Goal: Task Accomplishment & Management: Manage account settings

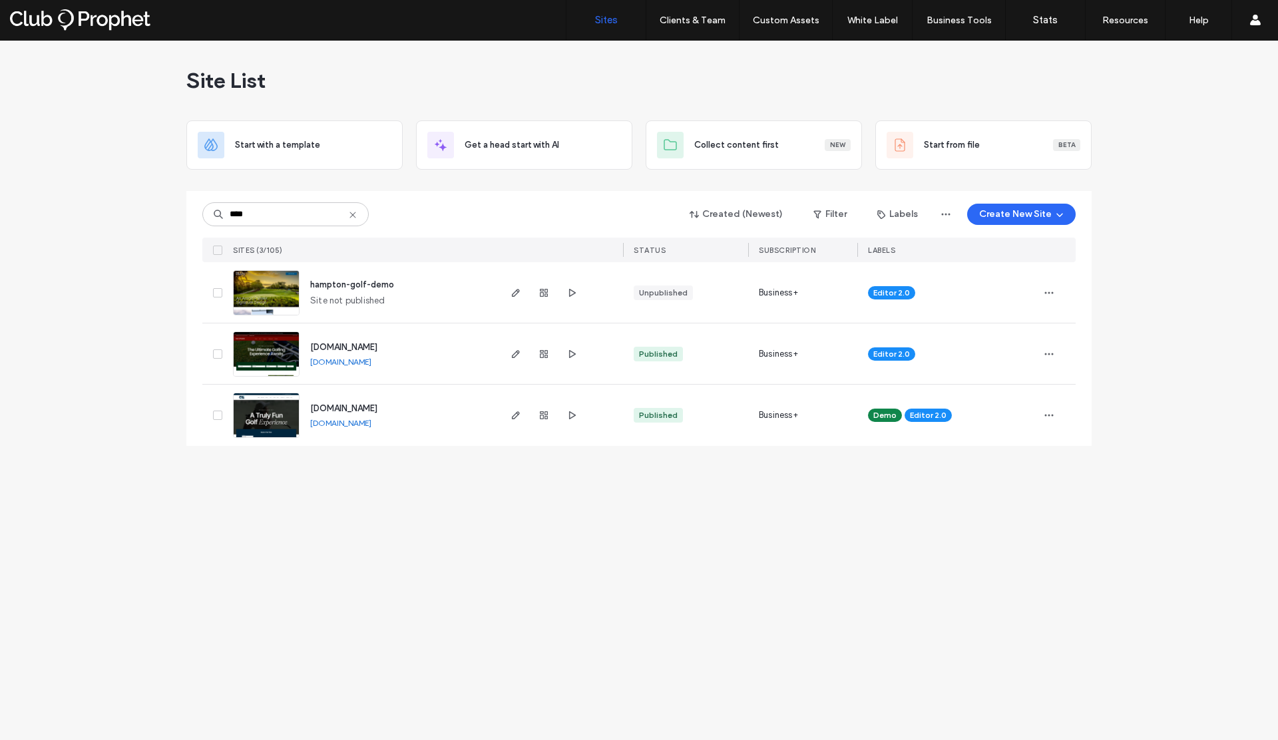
drag, startPoint x: 250, startPoint y: 216, endPoint x: 205, endPoint y: 208, distance: 46.0
click at [205, 208] on input "****" at bounding box center [285, 214] width 166 height 24
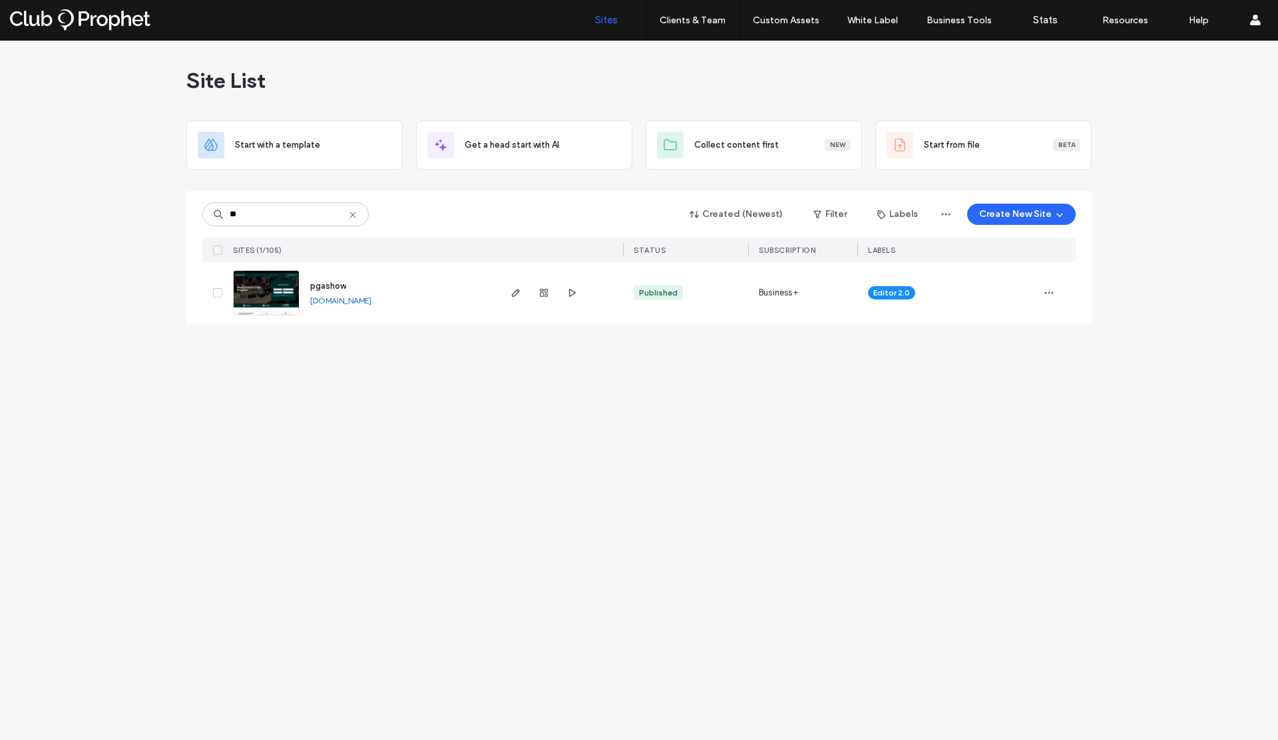
type input "**"
click at [371, 300] on link "[DOMAIN_NAME]" at bounding box center [340, 301] width 61 height 10
click at [544, 293] on icon "button" at bounding box center [543, 293] width 11 height 11
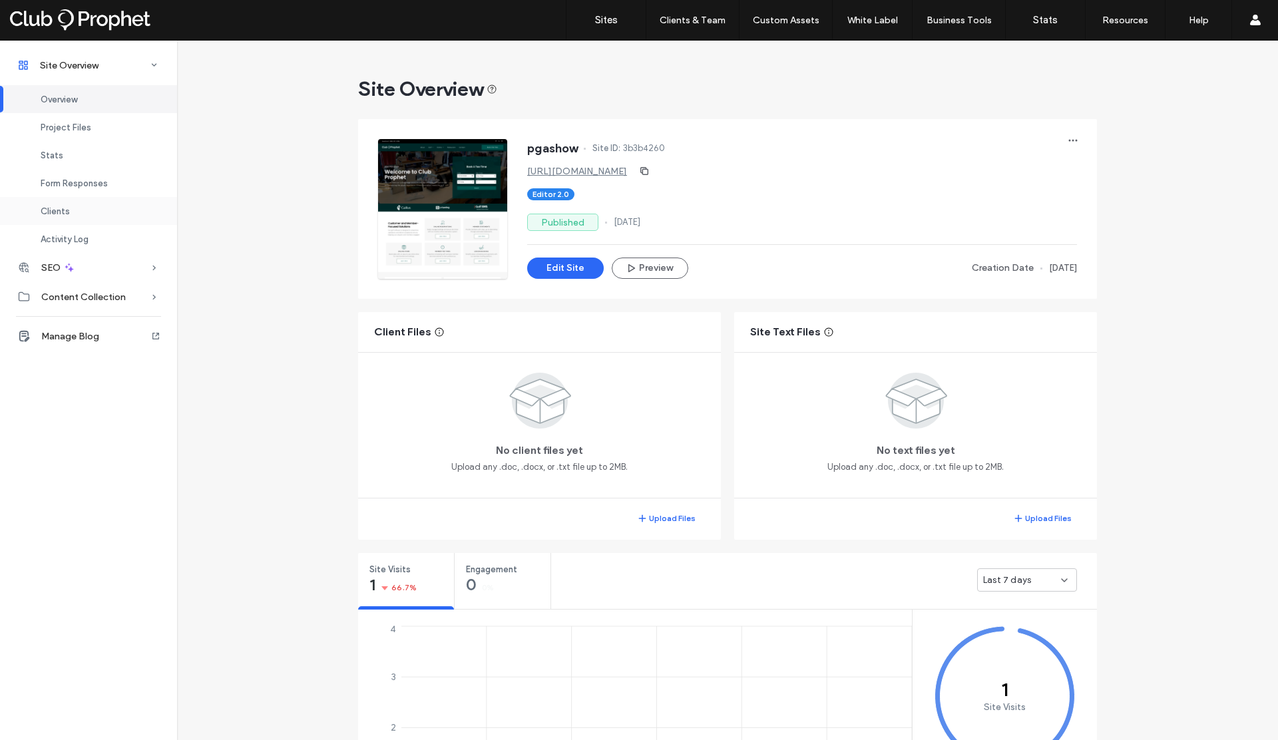
click at [61, 212] on span "Clients" at bounding box center [55, 211] width 29 height 10
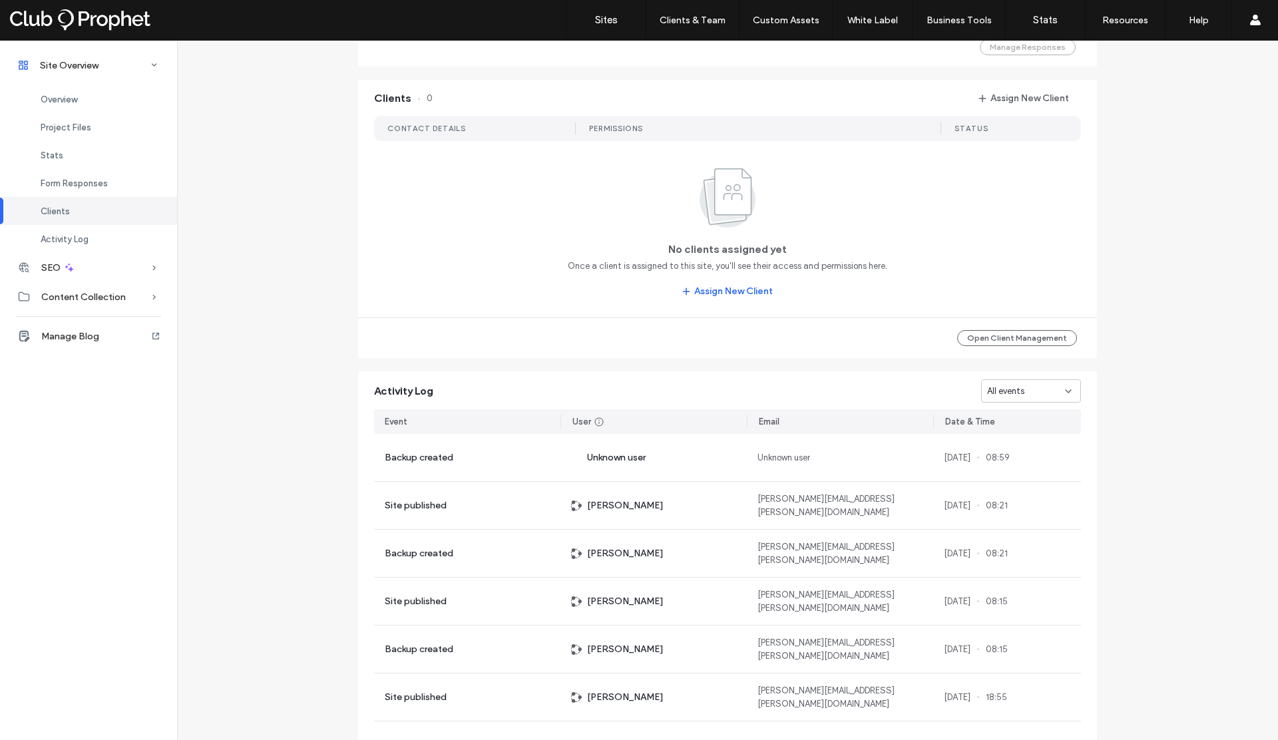
scroll to position [1032, 0]
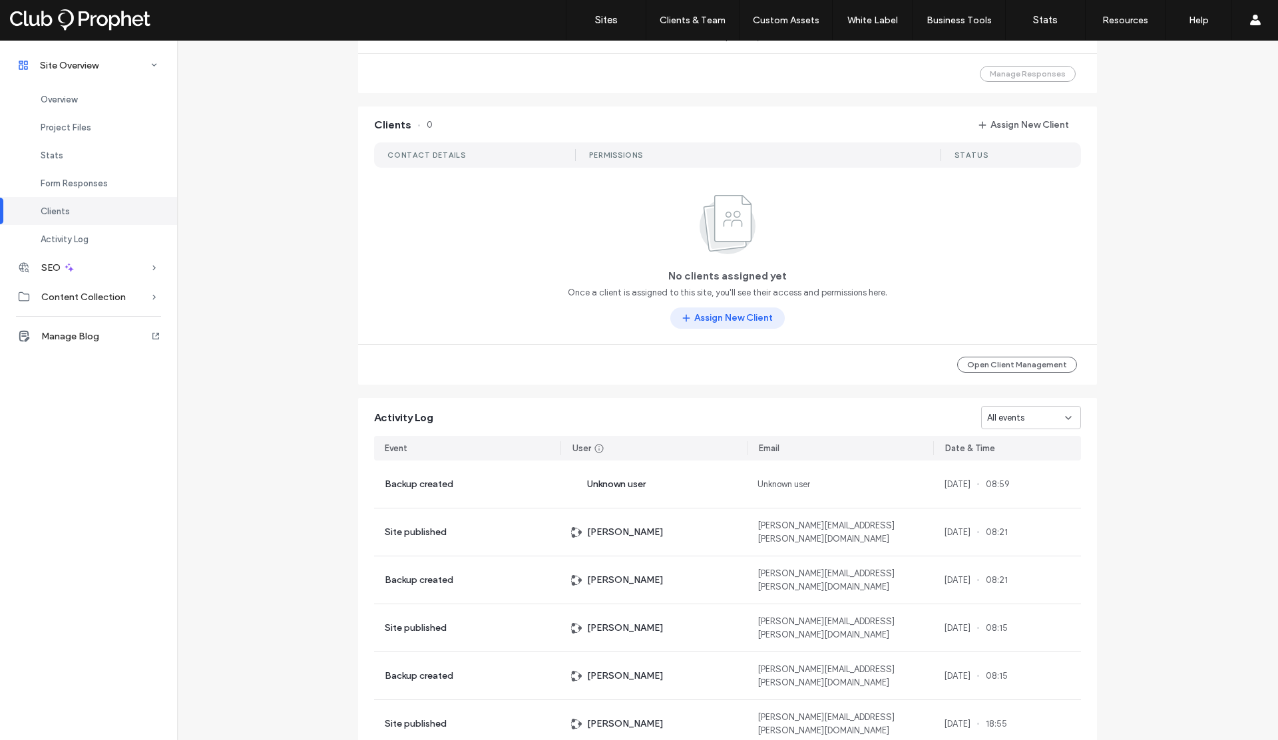
click at [719, 314] on button "Assign New Client" at bounding box center [727, 317] width 114 height 21
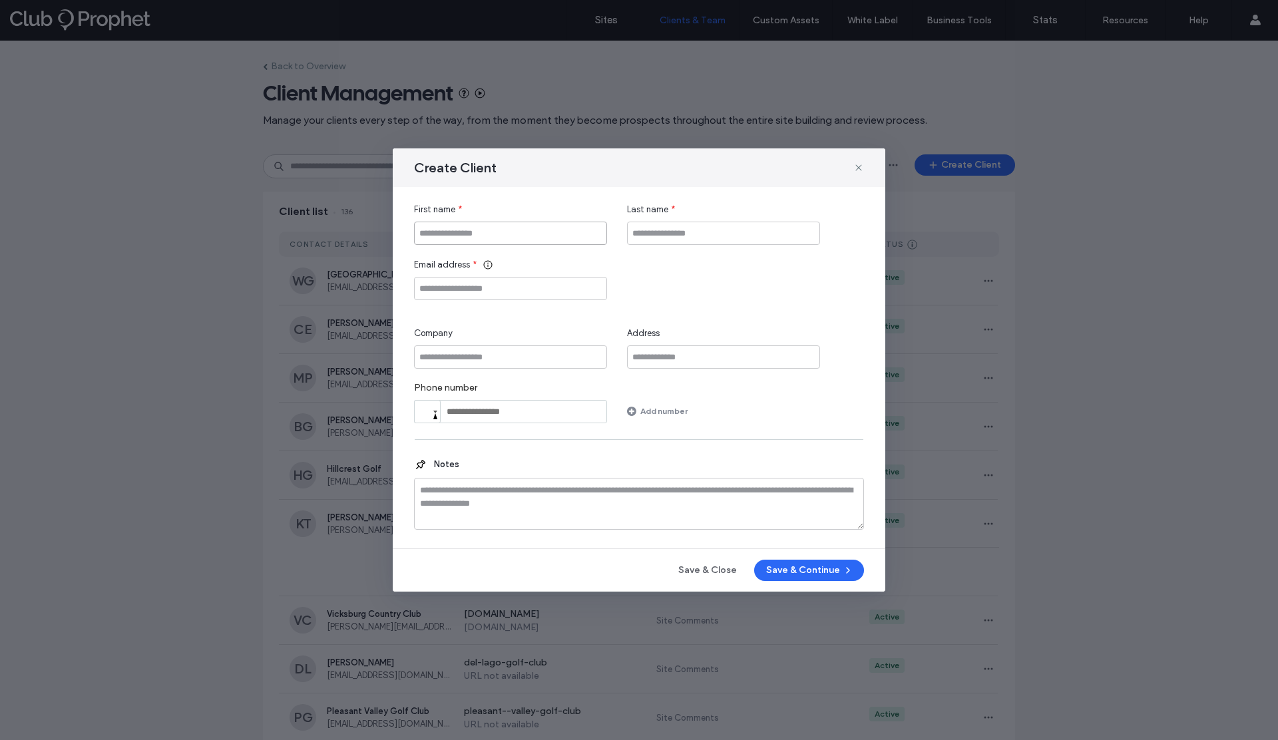
click at [494, 238] on input "First name" at bounding box center [510, 233] width 193 height 23
type input "****"
type input "*****"
click at [450, 295] on input "Email address" at bounding box center [510, 288] width 193 height 23
drag, startPoint x: 566, startPoint y: 286, endPoint x: 397, endPoint y: 284, distance: 169.1
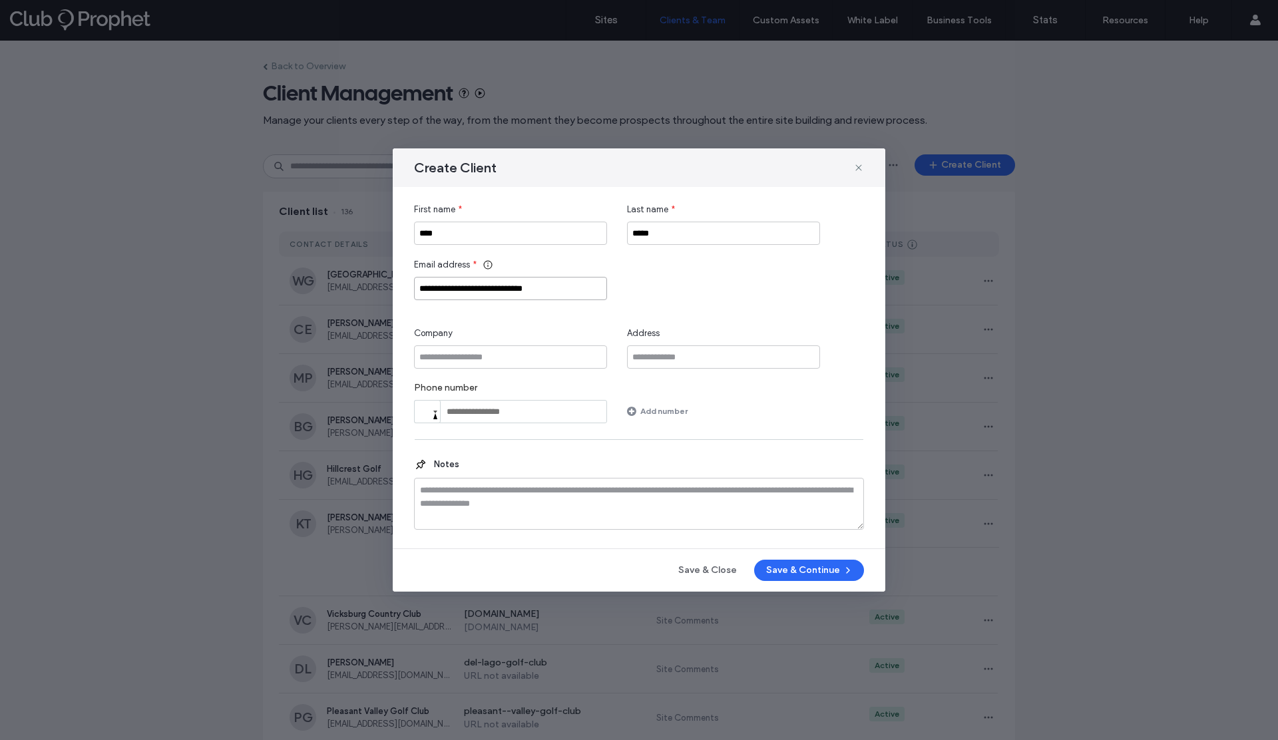
click at [397, 284] on div "**********" at bounding box center [639, 367] width 493 height 361
type input "**********"
click at [776, 570] on button "Save & Continue" at bounding box center [809, 570] width 110 height 21
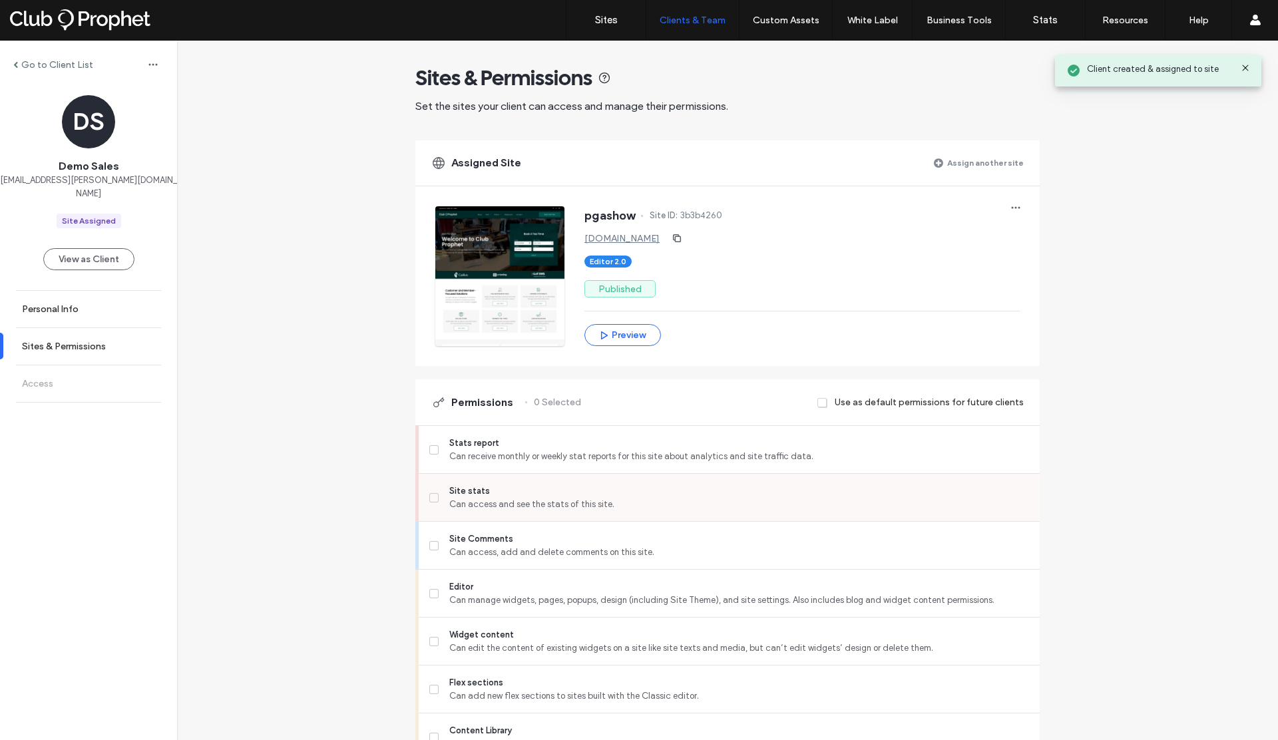
scroll to position [5, 0]
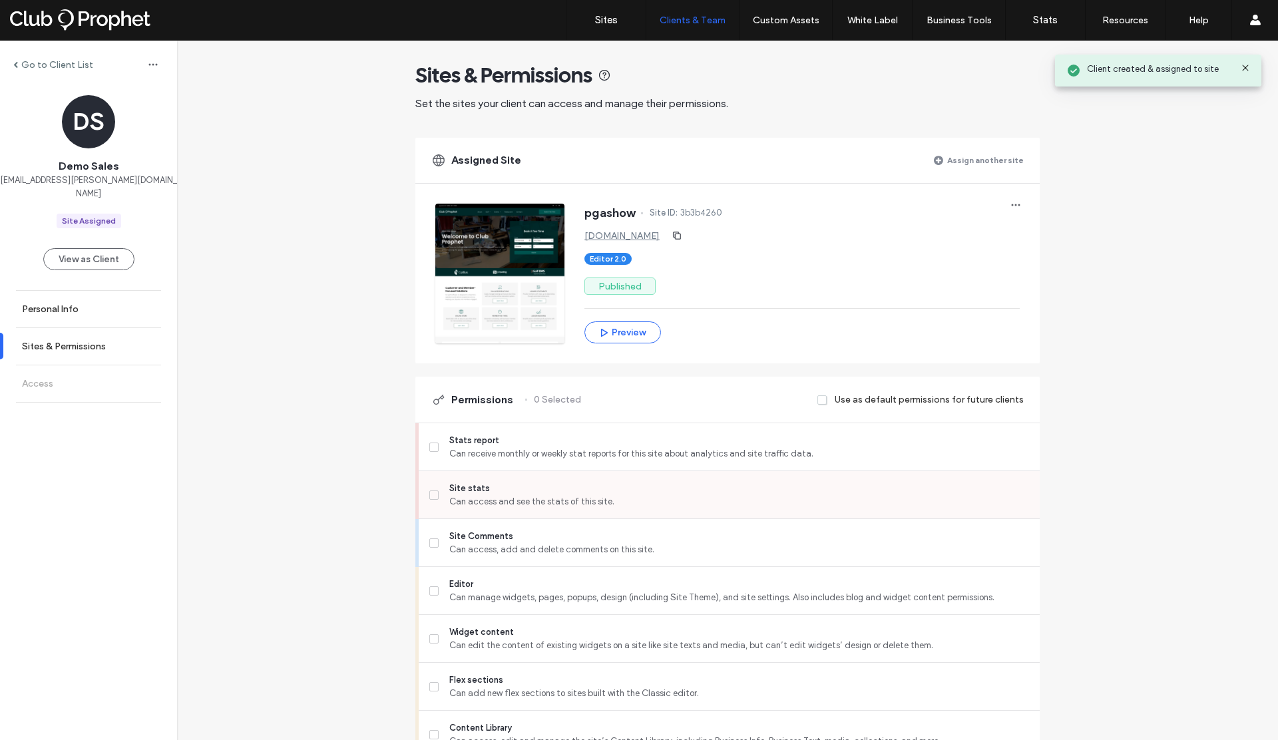
click at [429, 497] on span at bounding box center [433, 495] width 9 height 9
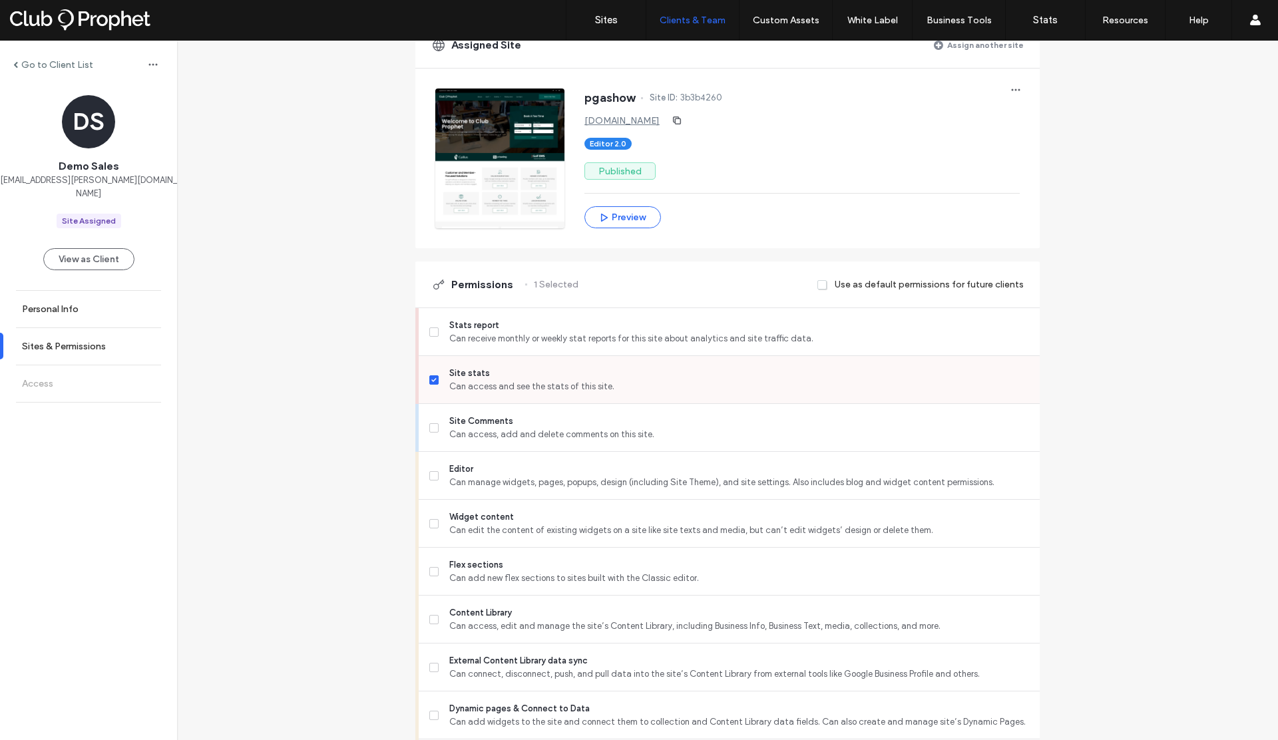
scroll to position [128, 0]
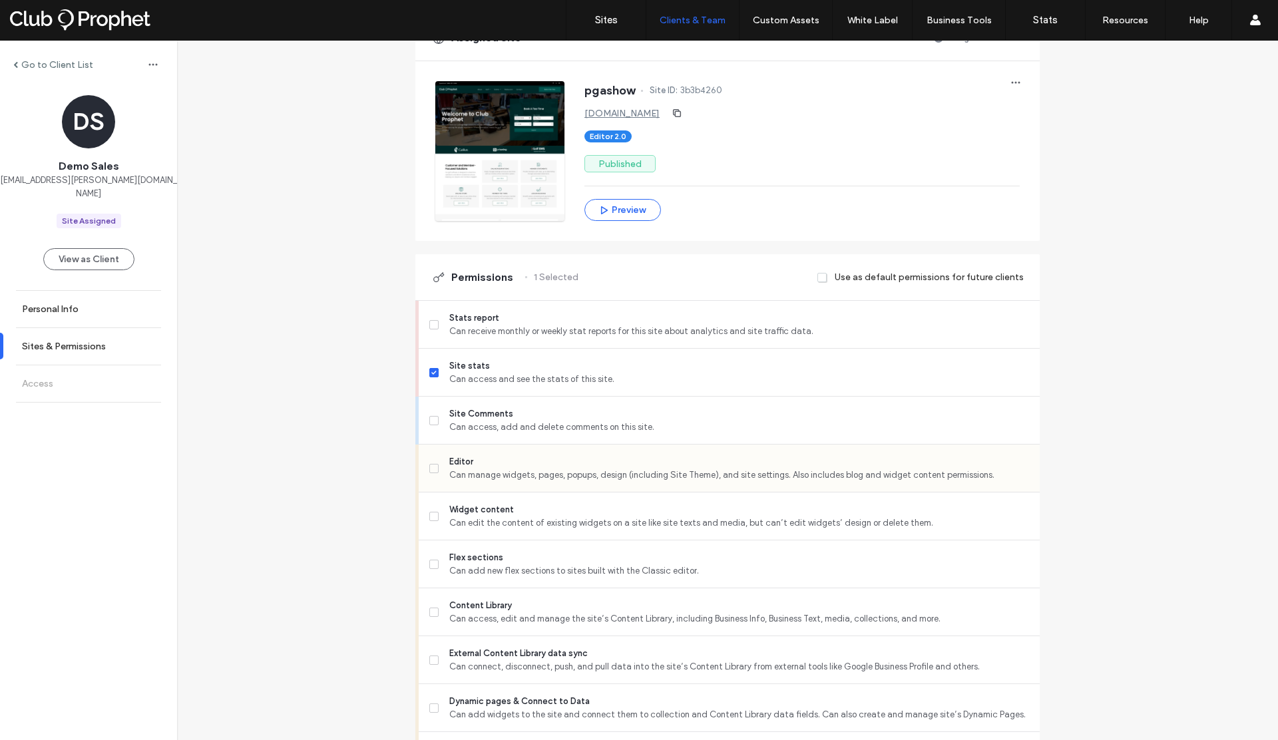
click at [431, 470] on icon at bounding box center [433, 469] width 5 height 4
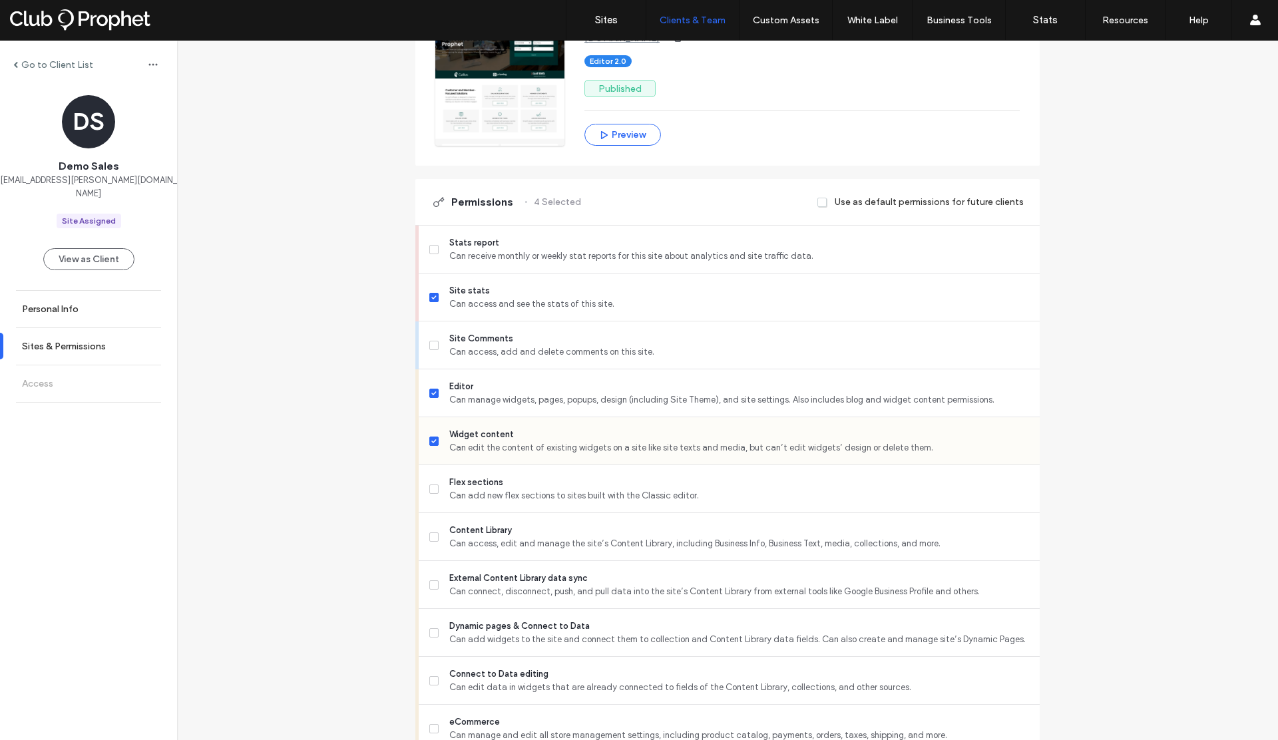
scroll to position [230, 0]
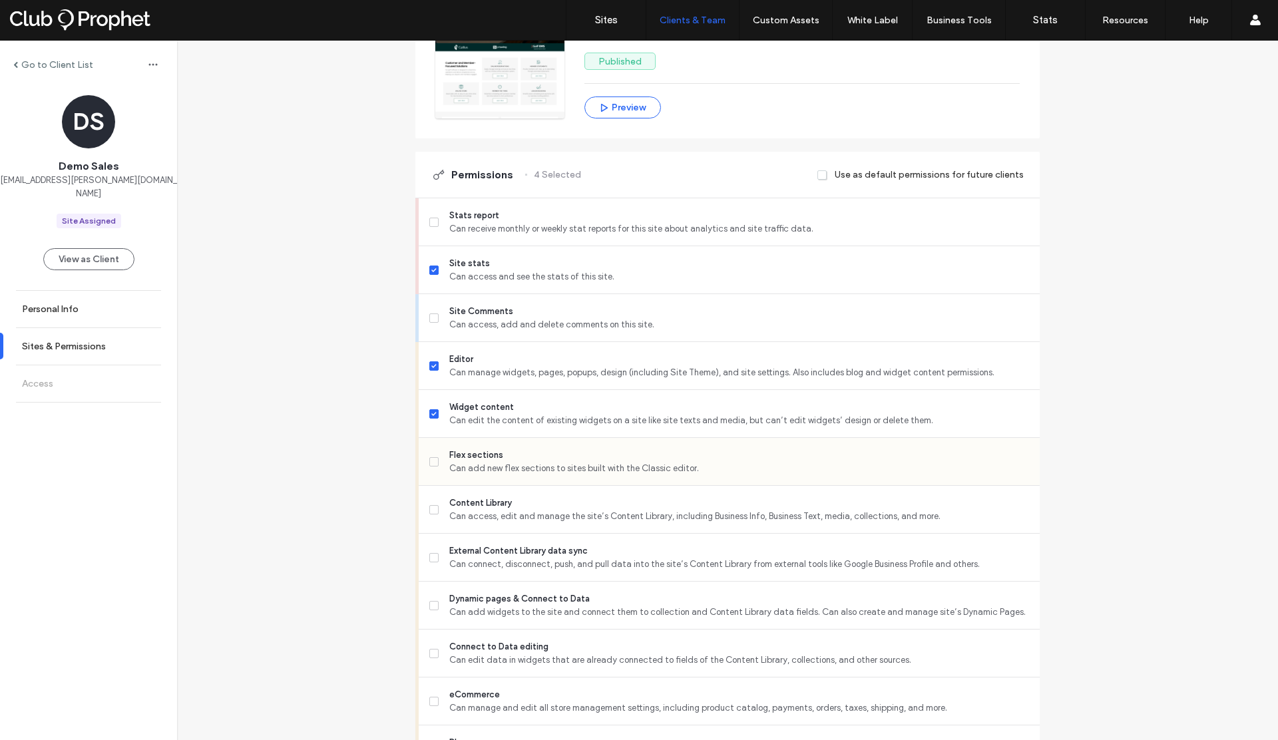
click at [429, 467] on label "Flex sections Can add new flex sections to sites built with the Classic editor." at bounding box center [729, 462] width 600 height 27
click at [431, 509] on icon at bounding box center [433, 510] width 5 height 4
drag, startPoint x: 432, startPoint y: 550, endPoint x: 438, endPoint y: 581, distance: 31.8
click at [431, 550] on label "External Content Library data sync Can connect, disconnect, push, and pull data…" at bounding box center [729, 557] width 600 height 27
drag, startPoint x: 435, startPoint y: 606, endPoint x: 430, endPoint y: 619, distance: 14.3
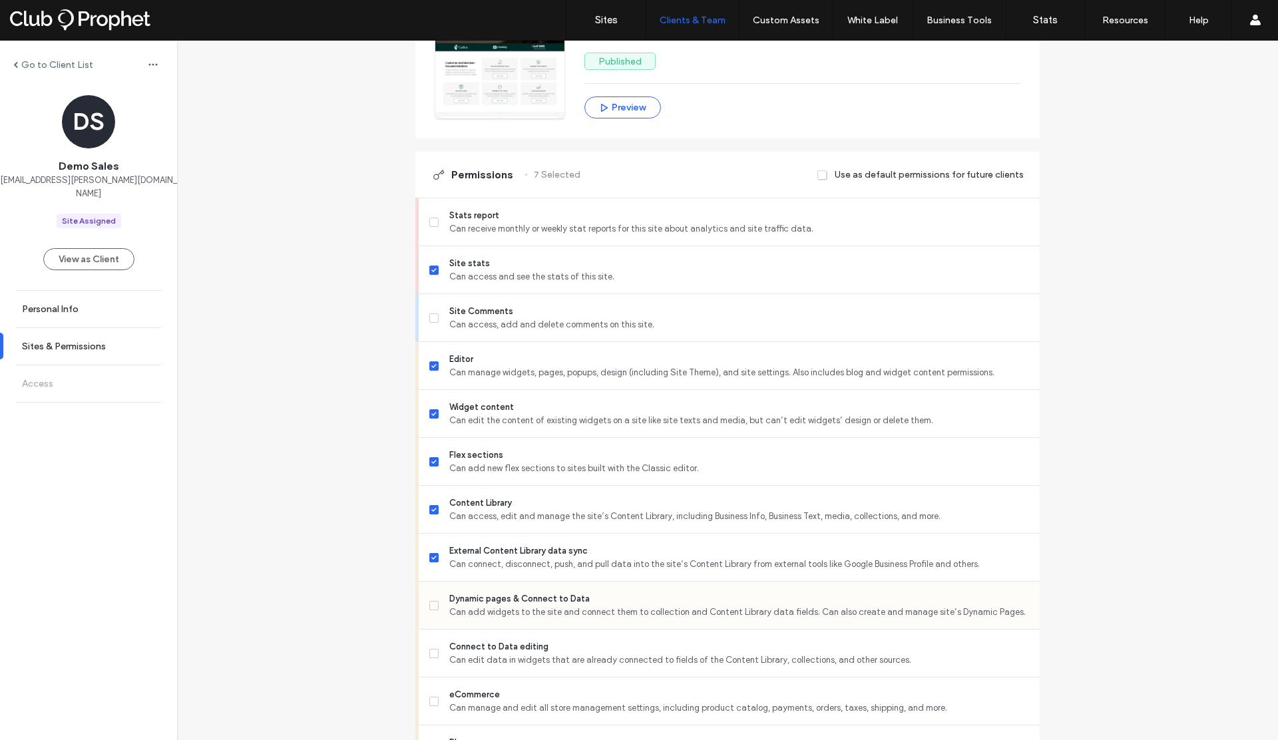
click at [435, 606] on label "Dynamic pages & Connect to Data Can add widgets to the site and connect them to…" at bounding box center [729, 605] width 600 height 27
click at [429, 368] on span at bounding box center [433, 365] width 9 height 9
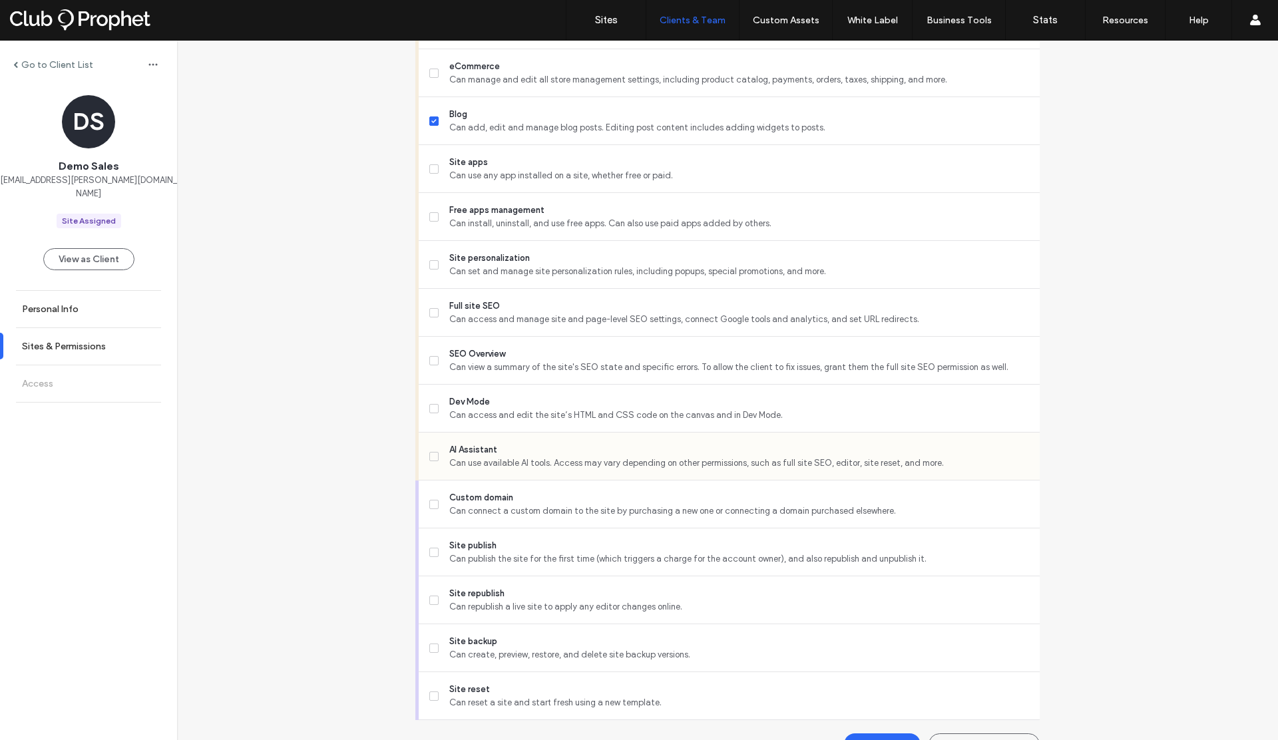
scroll to position [859, 0]
click at [429, 451] on span at bounding box center [433, 455] width 9 height 9
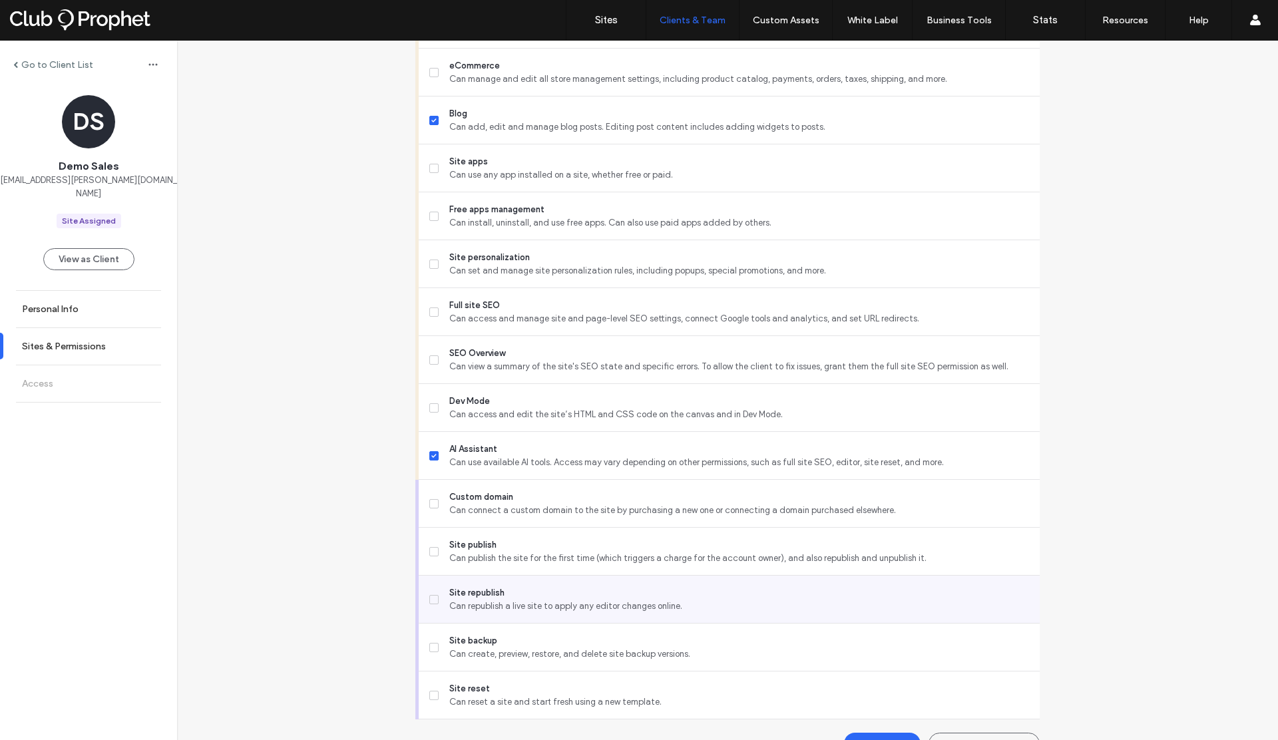
drag, startPoint x: 432, startPoint y: 598, endPoint x: 443, endPoint y: 604, distance: 12.8
click at [432, 598] on span at bounding box center [433, 599] width 9 height 9
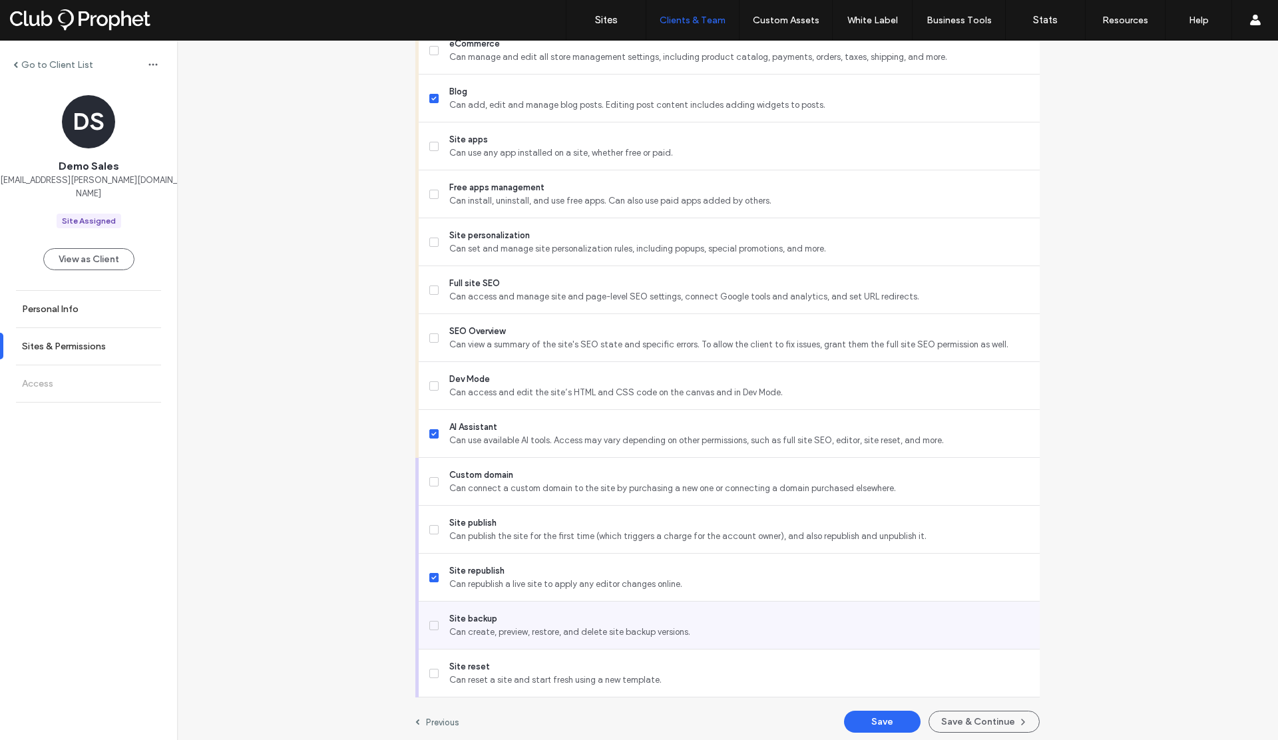
scroll to position [887, 0]
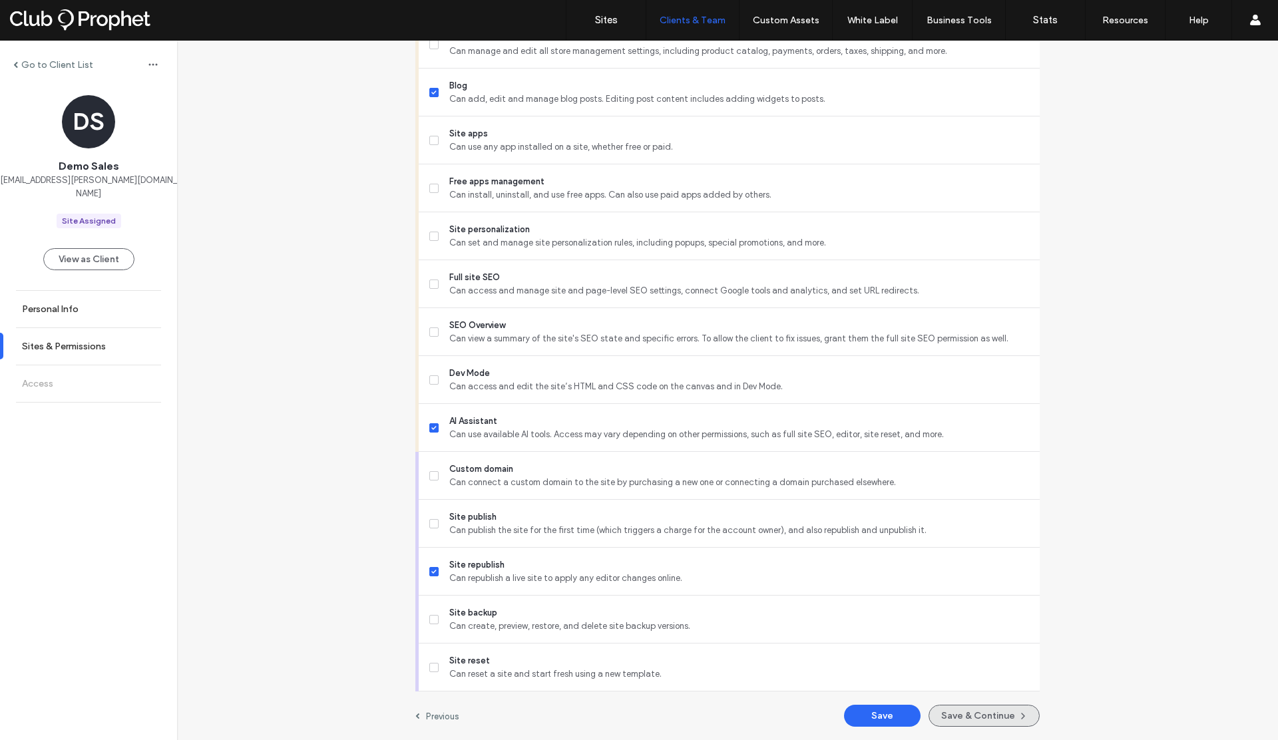
click at [970, 724] on button "Save & Continue" at bounding box center [983, 716] width 111 height 22
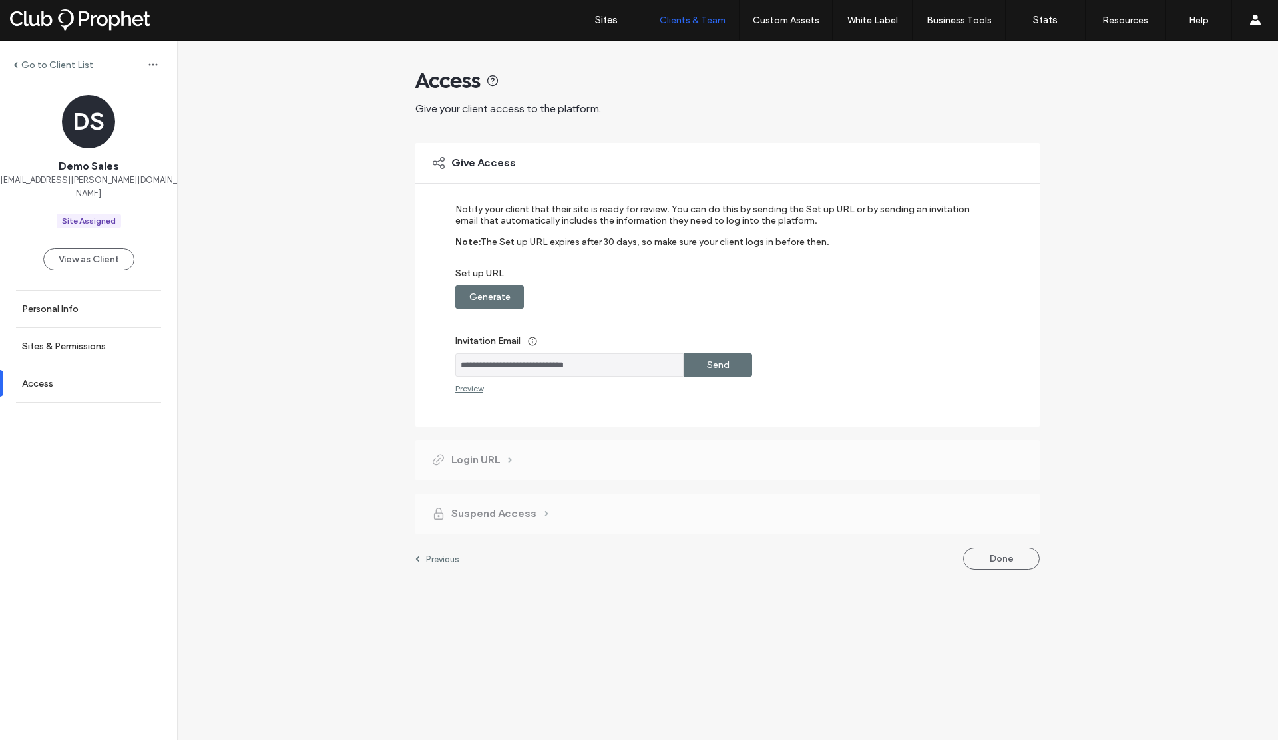
click at [486, 301] on label "Generate" at bounding box center [489, 297] width 41 height 25
click at [700, 297] on div "Copy" at bounding box center [718, 297] width 69 height 23
